Goal: Information Seeking & Learning: Learn about a topic

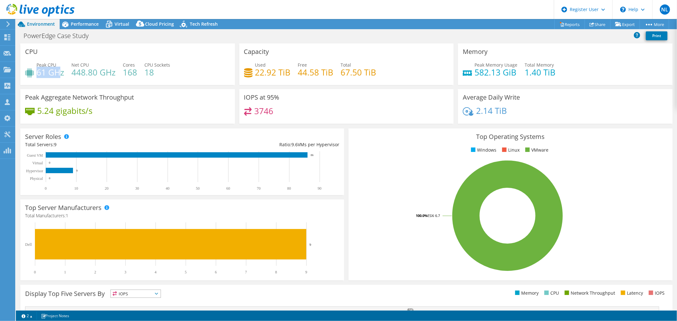
drag, startPoint x: 37, startPoint y: 72, endPoint x: 62, endPoint y: 77, distance: 24.9
click at [62, 76] on h4 "61 GHz" at bounding box center [51, 72] width 28 height 7
click at [61, 81] on div "Peak CPU 61 GHz Net CPU 448.80 GHz Cores 168 CPU Sockets 18" at bounding box center [127, 72] width 205 height 21
click at [78, 26] on span "Performance" at bounding box center [85, 24] width 28 height 6
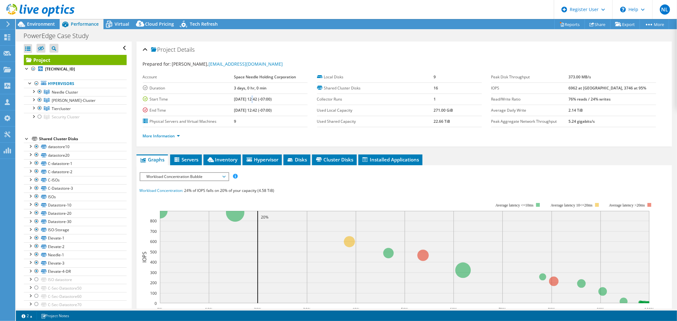
drag, startPoint x: 249, startPoint y: 99, endPoint x: 253, endPoint y: 98, distance: 3.6
click at [253, 98] on b "[DATE] 12:42 (-07:00)" at bounding box center [253, 99] width 38 height 5
click at [236, 100] on b "[DATE] 12:42 (-07:00)" at bounding box center [253, 99] width 38 height 5
click at [238, 105] on td "[DATE] 12:42 (-07:00)" at bounding box center [271, 110] width 74 height 11
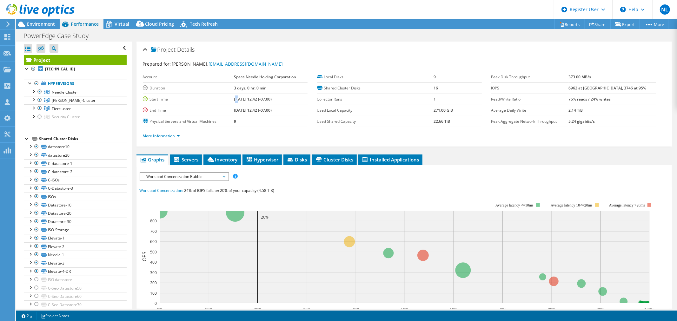
click at [236, 98] on b "[DATE] 12:42 (-07:00)" at bounding box center [253, 99] width 38 height 5
click at [243, 106] on td "[DATE] 12:42 (-07:00)" at bounding box center [271, 110] width 74 height 11
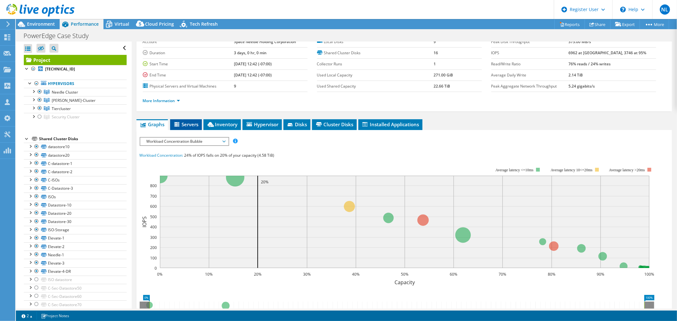
click at [184, 123] on span "Servers" at bounding box center [185, 124] width 25 height 6
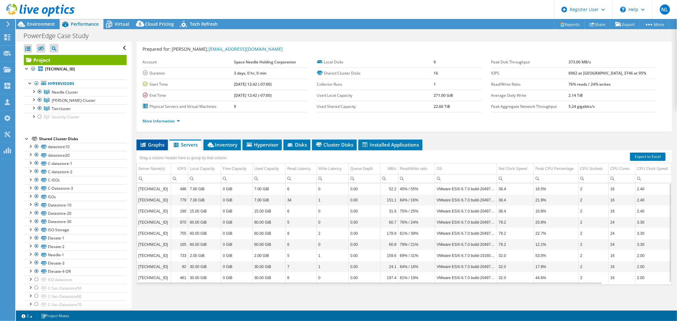
click at [159, 142] on span "Graphs" at bounding box center [152, 145] width 25 height 6
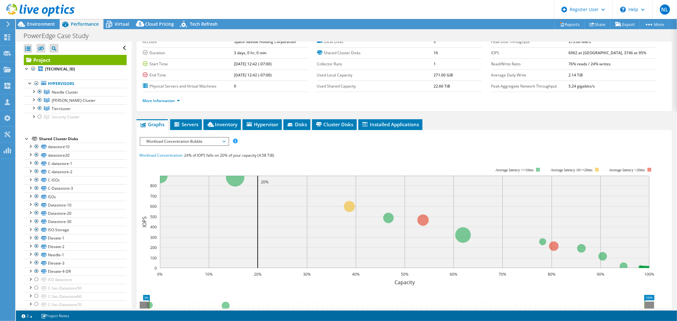
click at [214, 141] on span "Workload Concentration Bubble" at bounding box center [185, 142] width 82 height 8
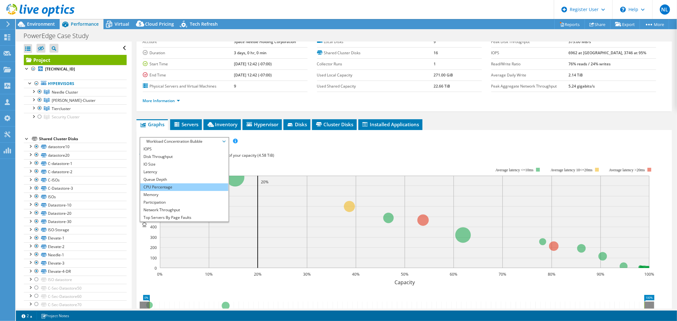
click at [165, 186] on li "CPU Percentage" at bounding box center [184, 188] width 88 height 8
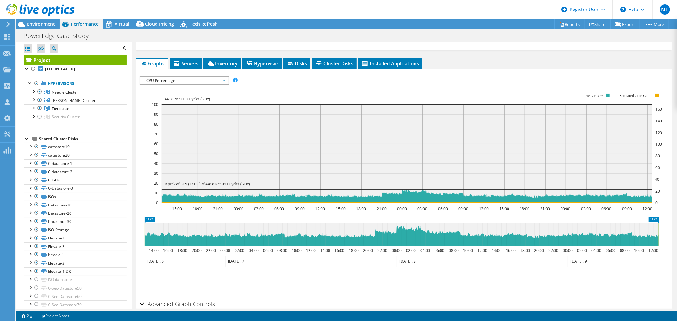
scroll to position [106, 0]
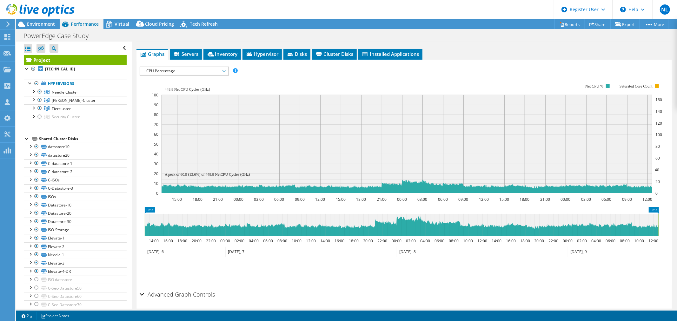
click at [180, 68] on span "CPU Percentage" at bounding box center [185, 71] width 82 height 8
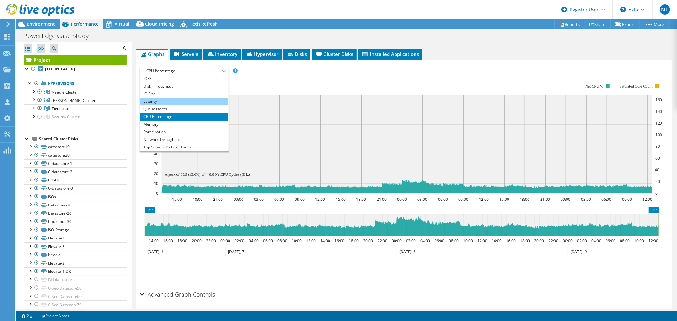
click at [153, 98] on li "Latency" at bounding box center [184, 102] width 88 height 8
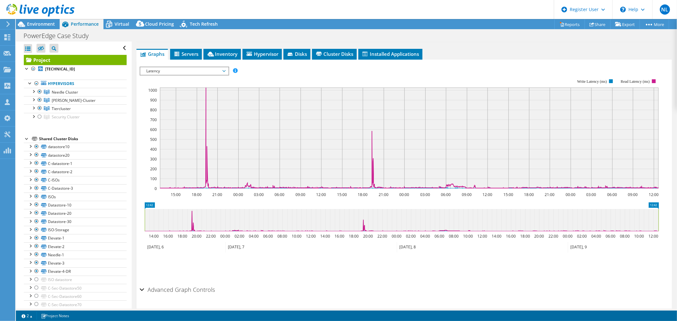
click at [192, 71] on span "Latency" at bounding box center [185, 71] width 82 height 8
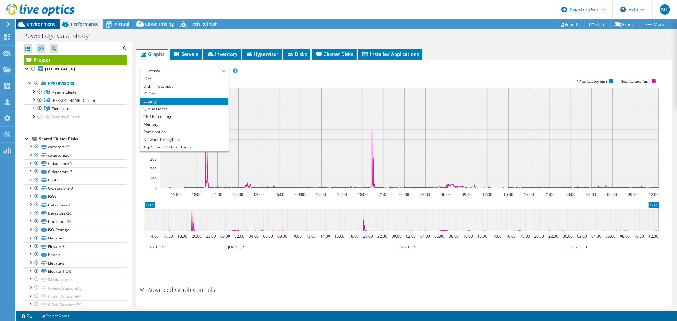
click at [45, 21] on span "Environment" at bounding box center [41, 24] width 28 height 6
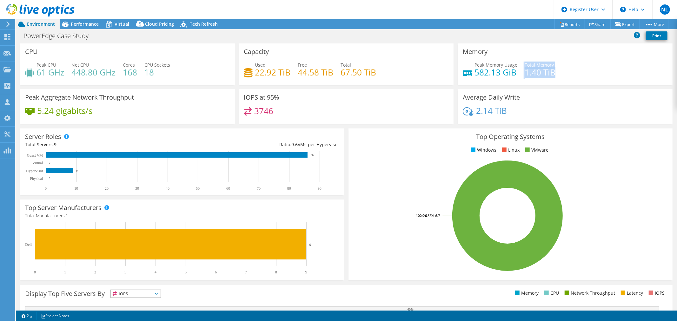
drag, startPoint x: 520, startPoint y: 72, endPoint x: 564, endPoint y: 69, distance: 44.6
click at [564, 69] on div "Peak Memory Usage 582.13 GiB Total Memory 1.40 TiB" at bounding box center [565, 72] width 205 height 21
drag, startPoint x: 476, startPoint y: 71, endPoint x: 504, endPoint y: 69, distance: 28.0
click at [504, 69] on h4 "582.13 GiB" at bounding box center [496, 72] width 43 height 7
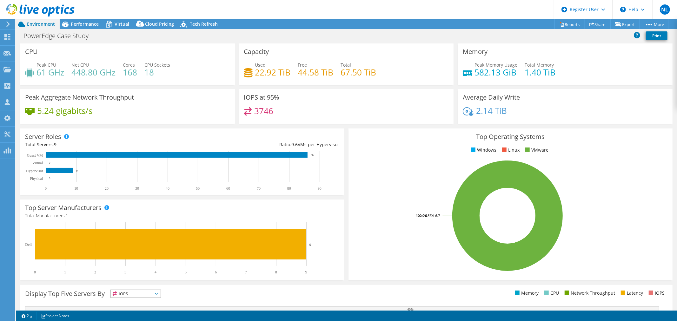
click at [511, 69] on h4 "582.13 GiB" at bounding box center [496, 72] width 43 height 7
click at [83, 30] on div "PowerEdge Case Study Print" at bounding box center [347, 36] width 662 height 12
click at [89, 22] on span "Performance" at bounding box center [85, 24] width 28 height 6
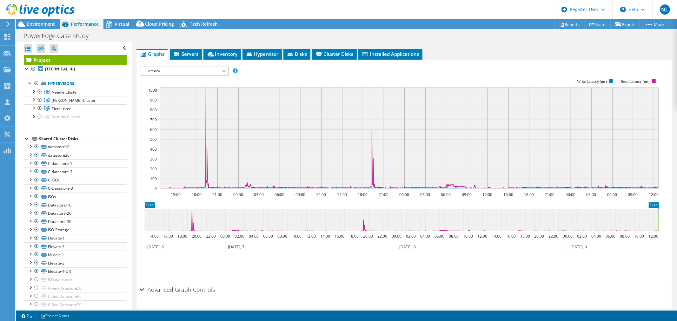
click at [156, 67] on span "Latency" at bounding box center [185, 71] width 82 height 8
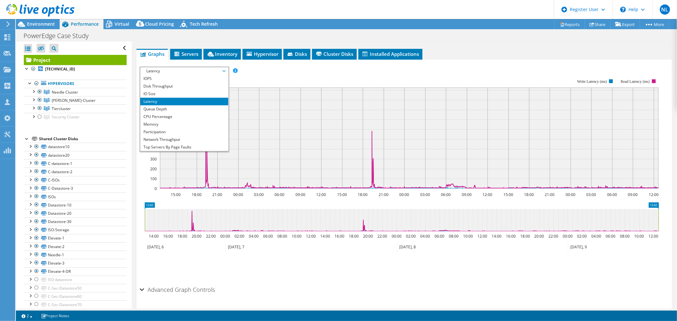
click at [268, 76] on rect at bounding box center [400, 134] width 520 height 127
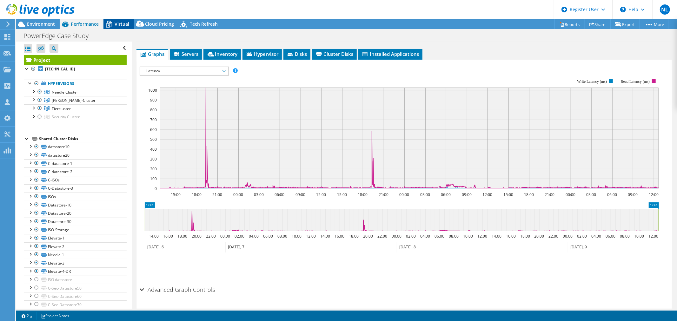
click at [111, 27] on icon at bounding box center [109, 24] width 11 height 11
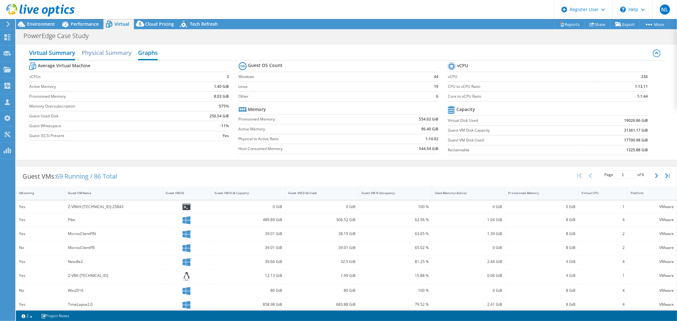
click at [147, 53] on h2 "Graphs" at bounding box center [148, 53] width 20 height 14
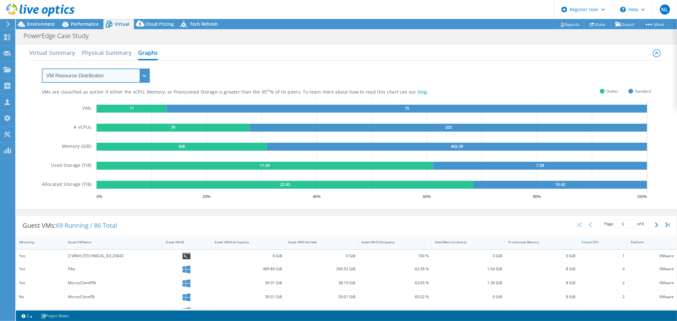
click at [132, 78] on select "VM Resource Distribution Provisioning Contrast Over Provisioning" at bounding box center [96, 76] width 108 height 14
select select "Over Provisioning"
click at [42, 69] on select "VM Resource Distribution Provisioning Contrast Over Provisioning" at bounding box center [96, 76] width 108 height 14
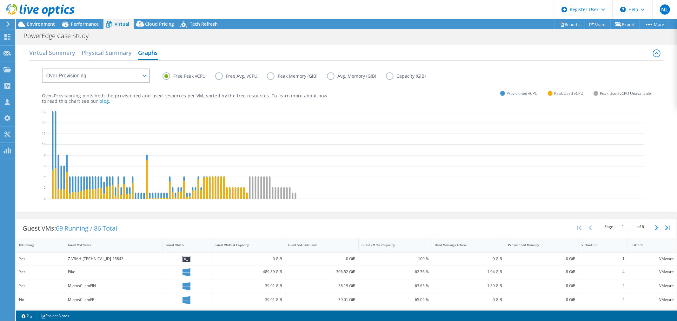
click at [330, 77] on label "Avg. Memory (GiB)" at bounding box center [356, 76] width 59 height 8
click at [0, 0] on input "Avg. Memory (GiB)" at bounding box center [0, 0] width 0 height 0
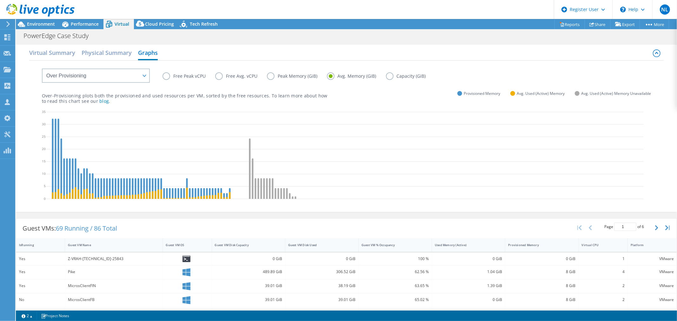
click at [270, 79] on label "Peak Memory (GiB)" at bounding box center [297, 76] width 60 height 8
click at [0, 0] on input "Peak Memory (GiB)" at bounding box center [0, 0] width 0 height 0
